Goal: Check status: Check status

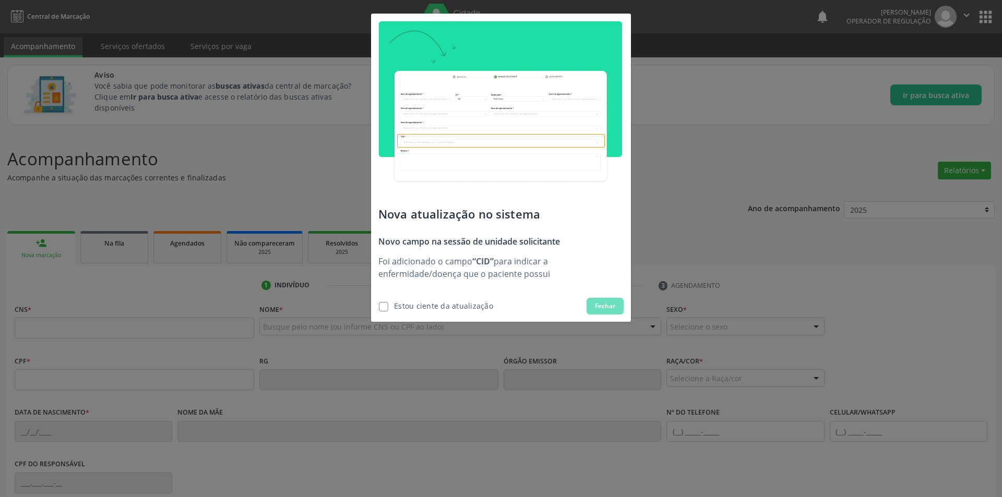
click at [605, 307] on span "Fechar" at bounding box center [605, 306] width 20 height 9
click at [407, 306] on div "Estou ciente da atualização" at bounding box center [443, 306] width 99 height 11
checkbox input "true"
click at [611, 307] on span "Fechar" at bounding box center [605, 306] width 20 height 9
